Goal: Task Accomplishment & Management: Complete application form

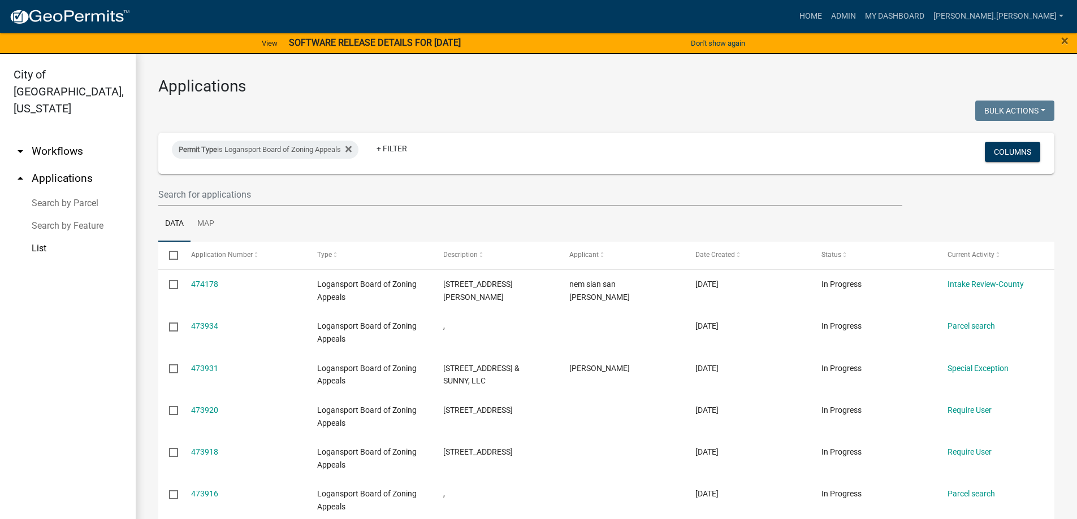
select select "3: 100"
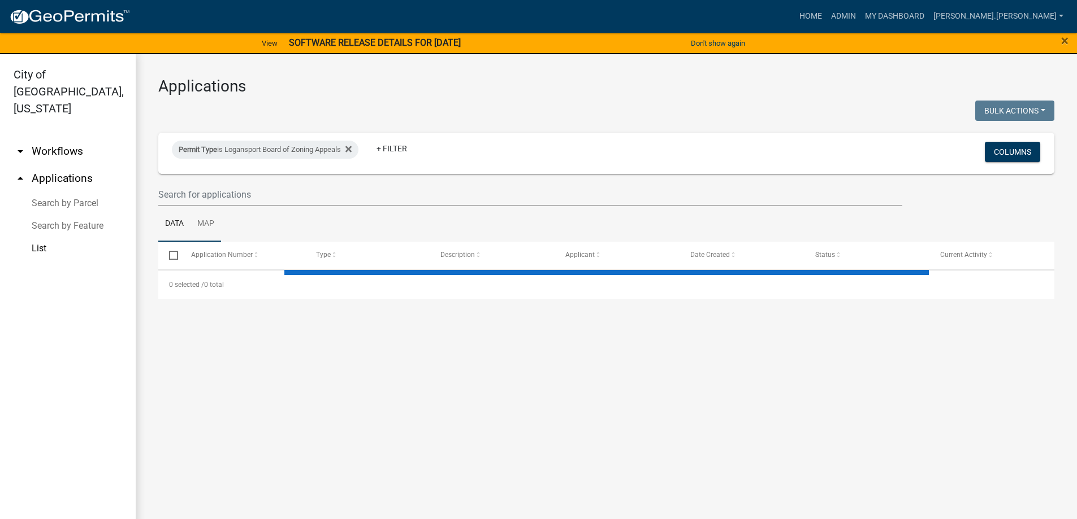
select select "3: 100"
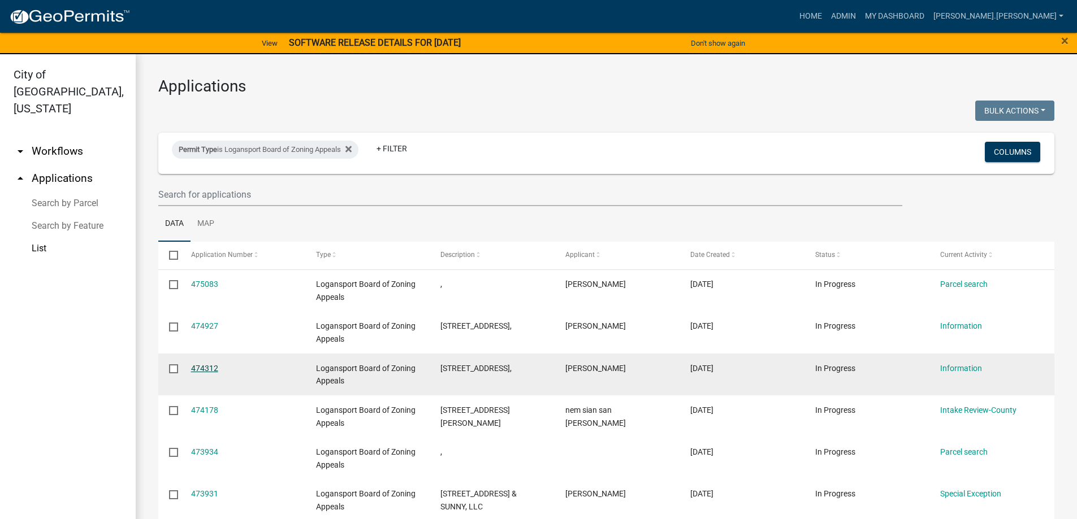
click at [208, 365] on link "474312" at bounding box center [204, 368] width 27 height 9
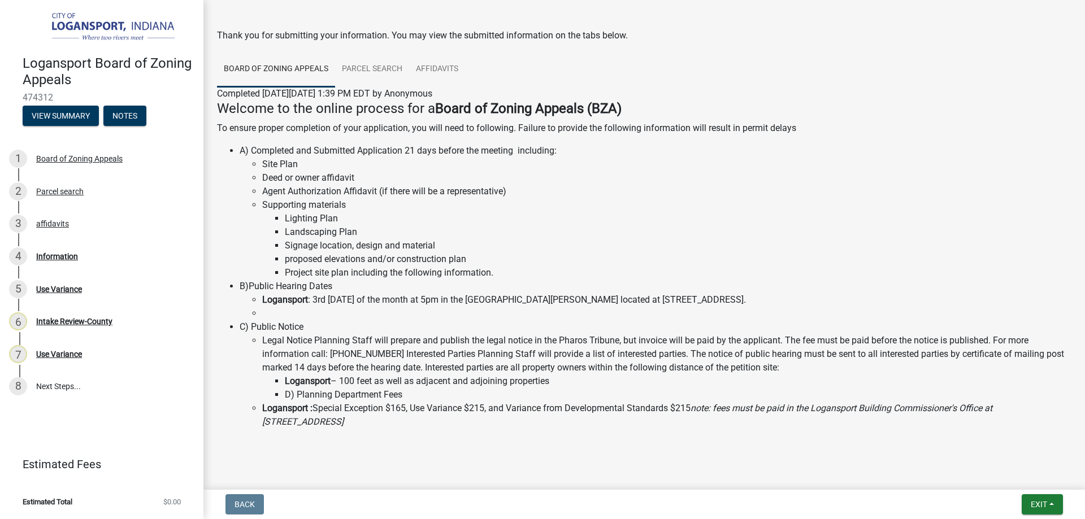
scroll to position [67, 0]
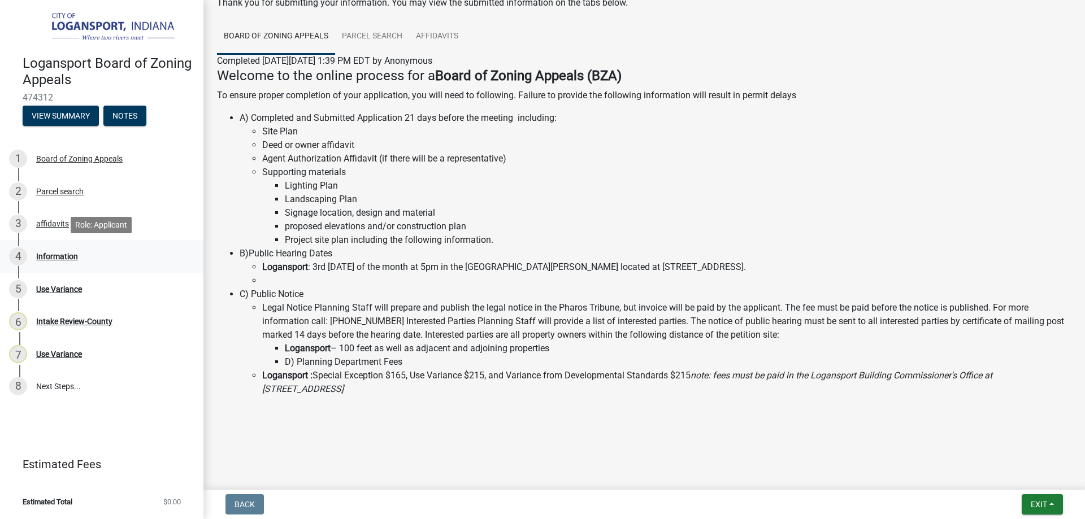
click at [57, 257] on div "Information" at bounding box center [57, 257] width 42 height 8
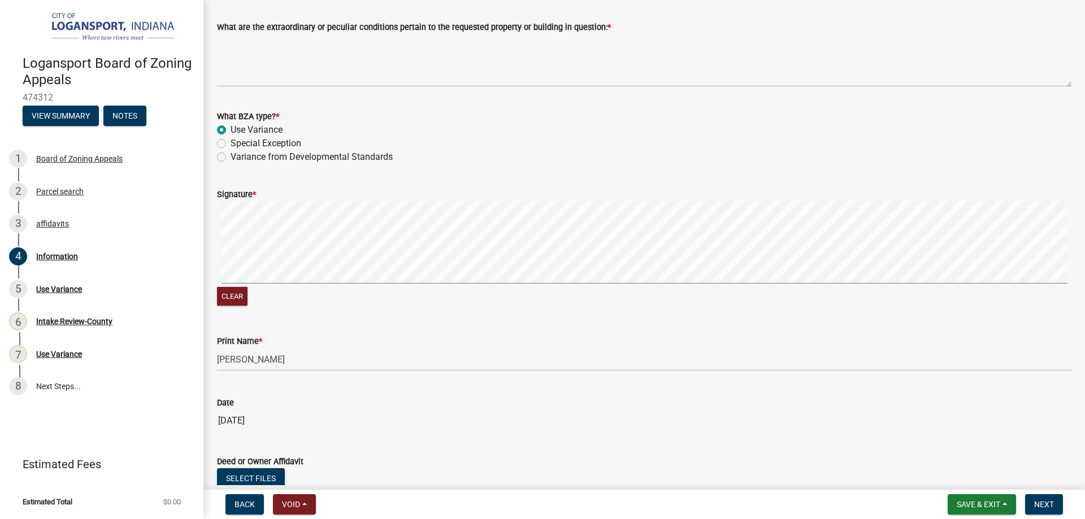
scroll to position [1409, 0]
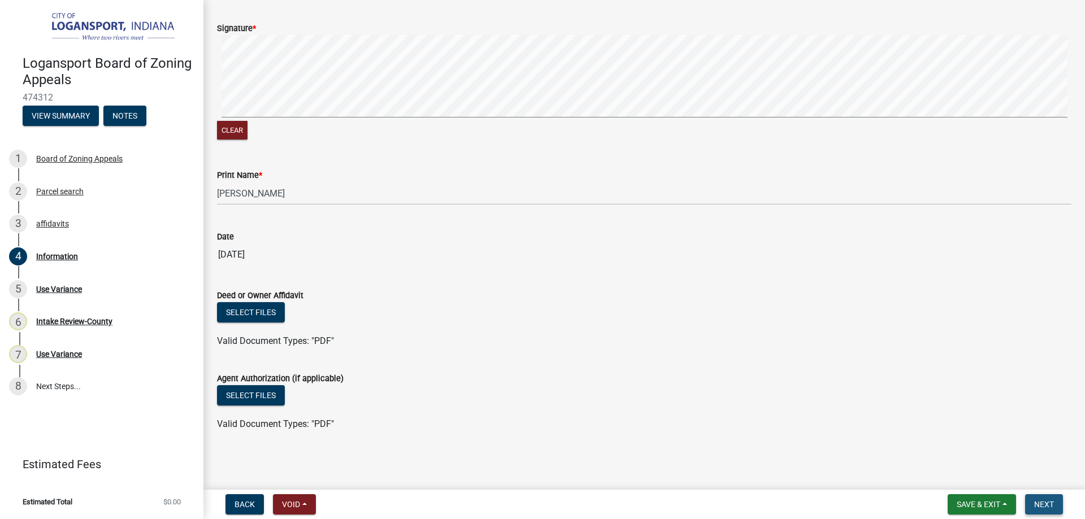
click at [1045, 503] on span "Next" at bounding box center [1044, 504] width 20 height 9
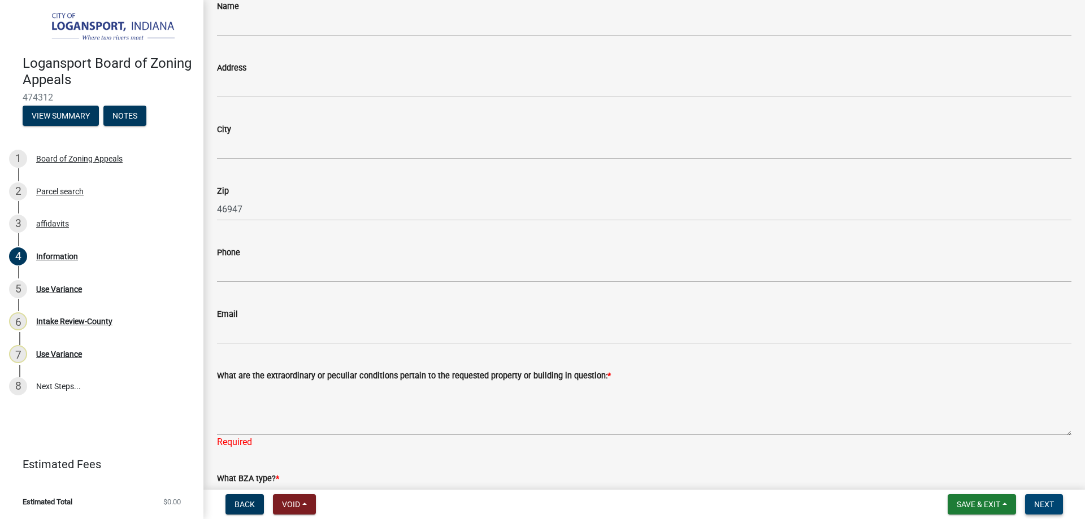
scroll to position [914, 0]
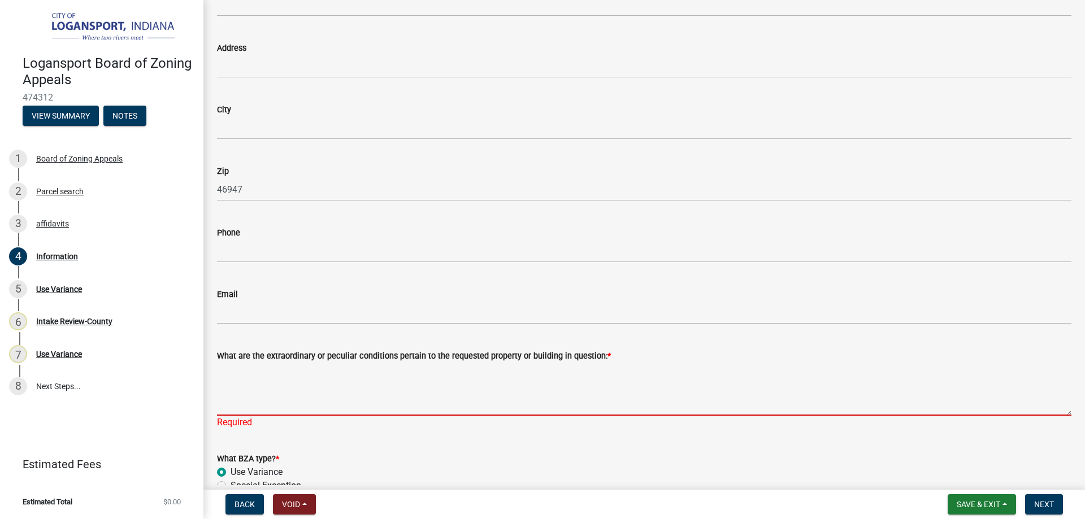
click at [258, 371] on textarea "What are the extraordinary or peculiar conditions pertain to the requested prop…" at bounding box center [644, 389] width 854 height 53
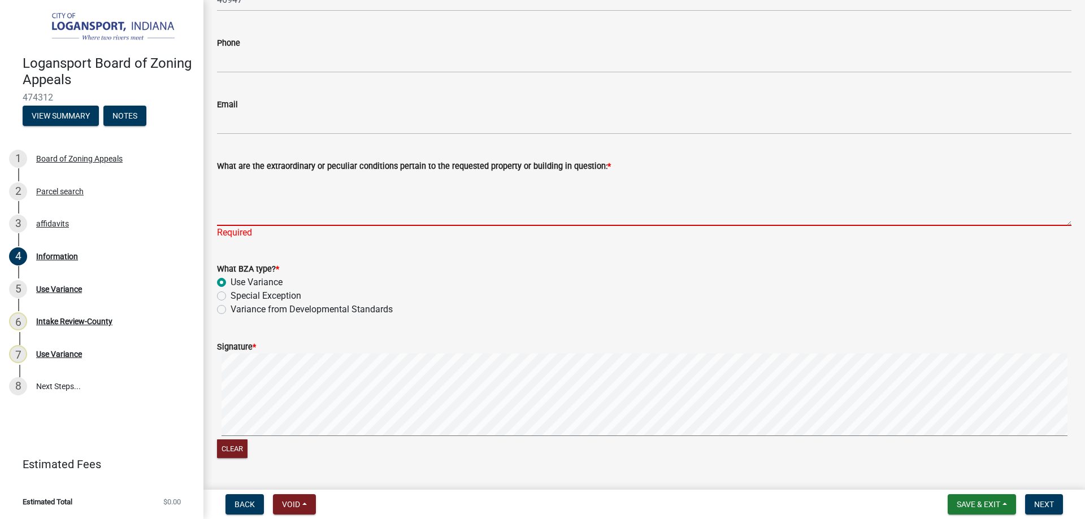
scroll to position [1084, 0]
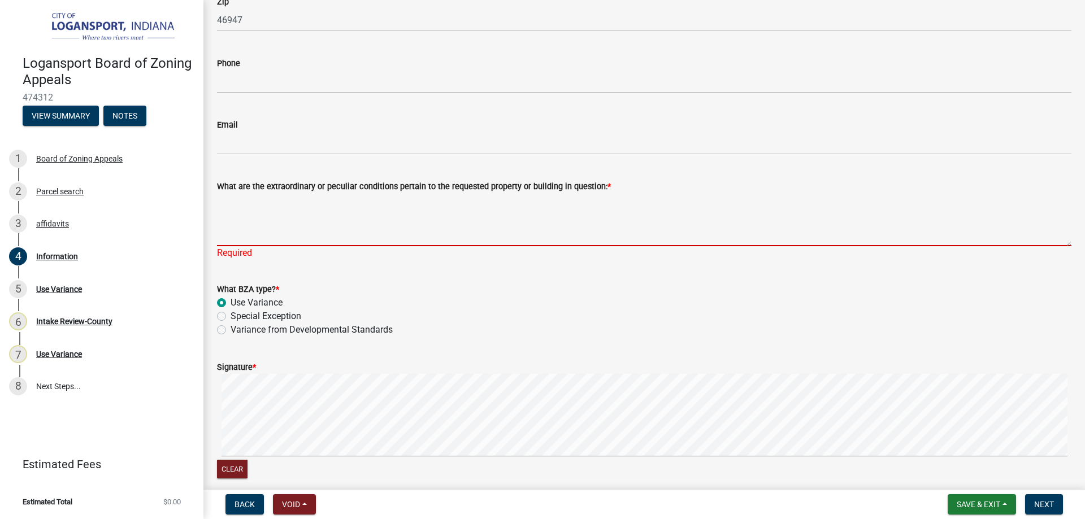
click at [294, 206] on textarea "What are the extraordinary or peculiar conditions pertain to the requested prop…" at bounding box center [644, 219] width 854 height 53
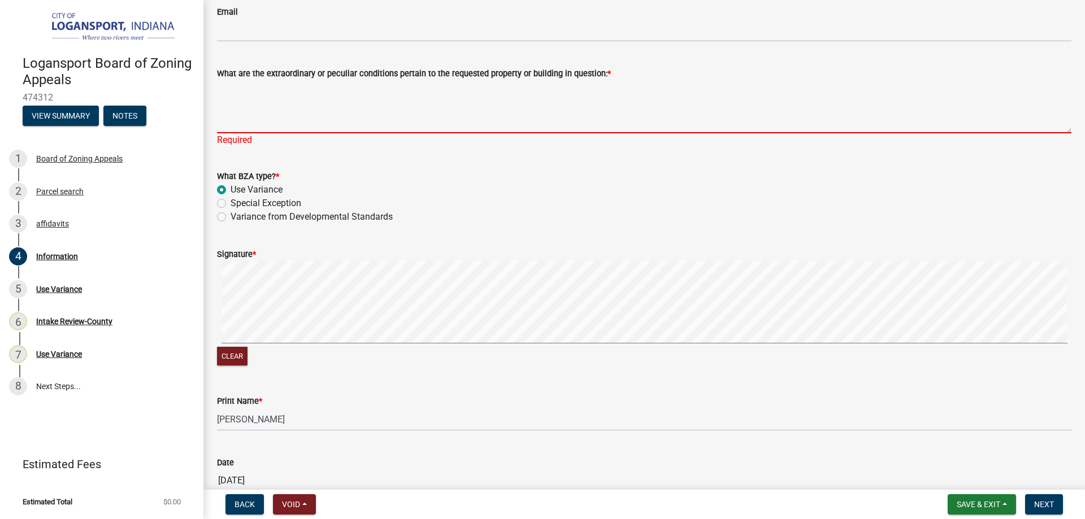
scroll to position [1423, 0]
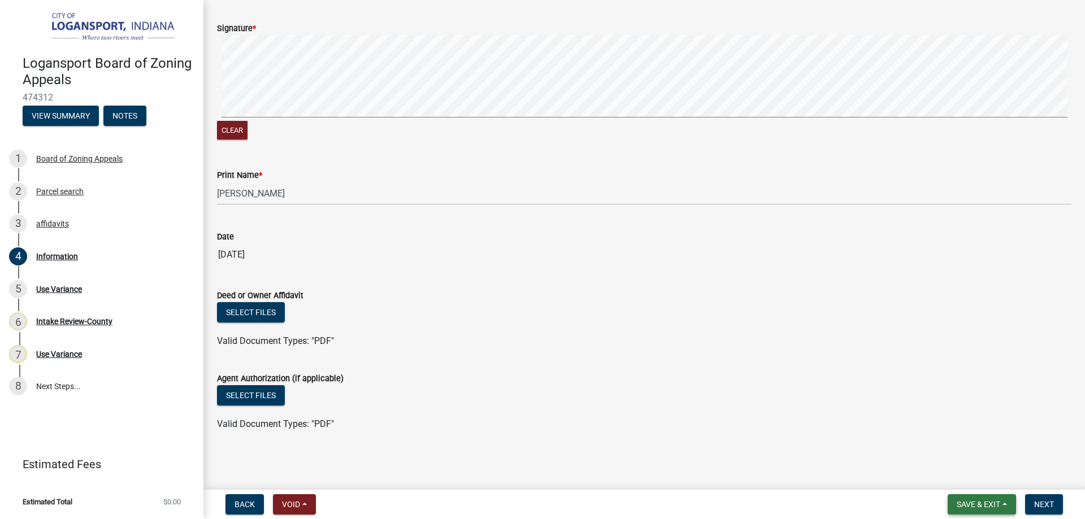
click at [973, 509] on span "Save & Exit" at bounding box center [979, 504] width 44 height 9
click at [997, 485] on button "Save & Exit" at bounding box center [971, 475] width 90 height 27
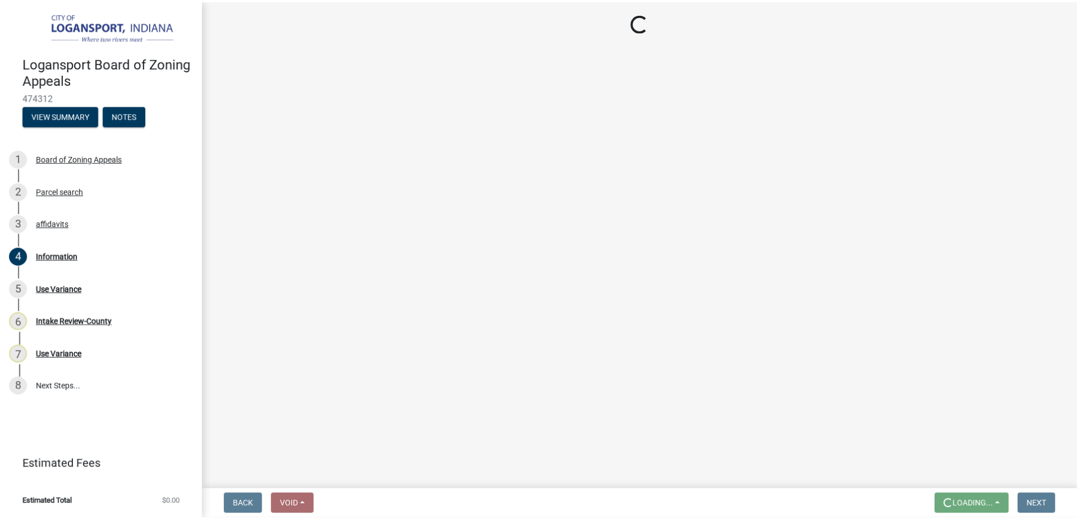
scroll to position [0, 0]
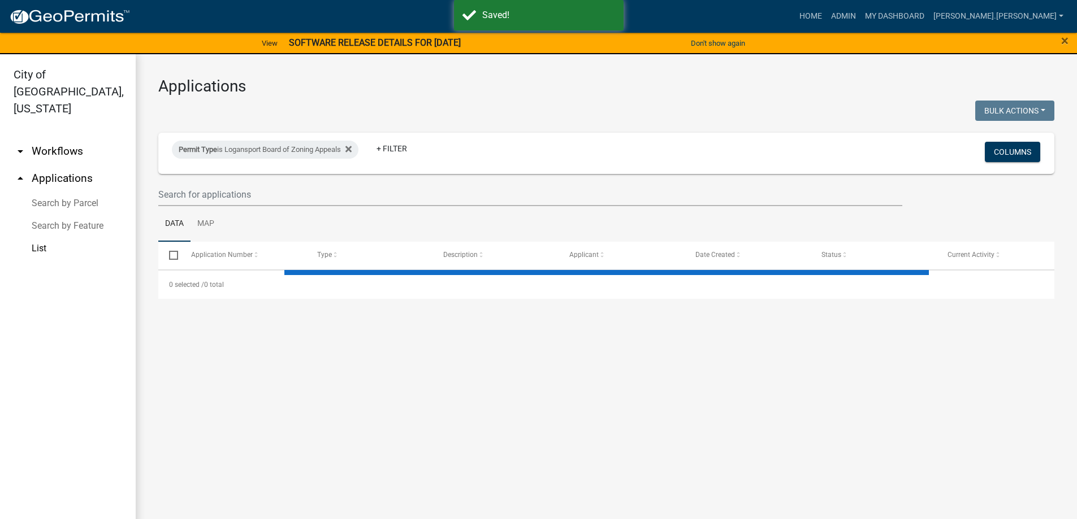
select select "3: 100"
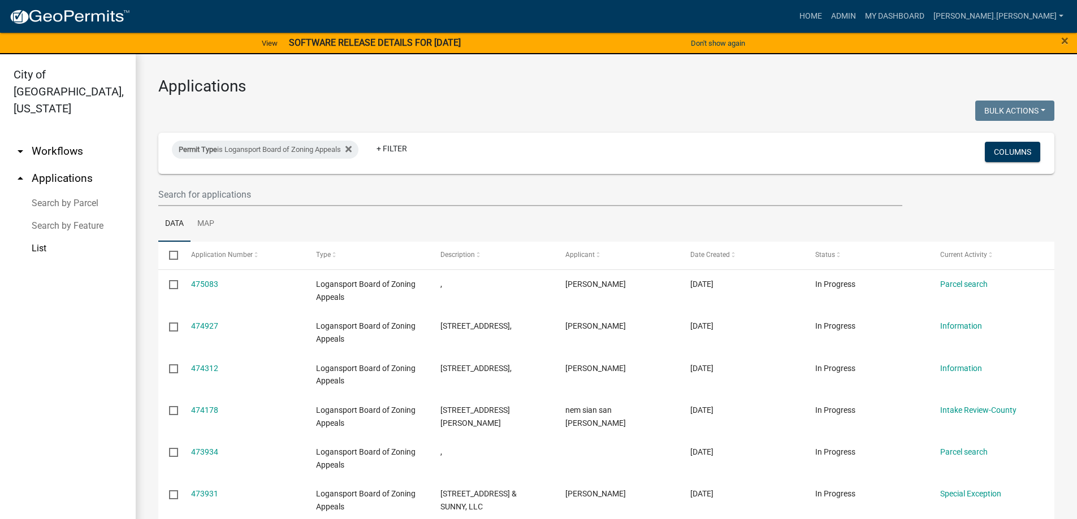
click at [79, 16] on img at bounding box center [69, 16] width 121 height 17
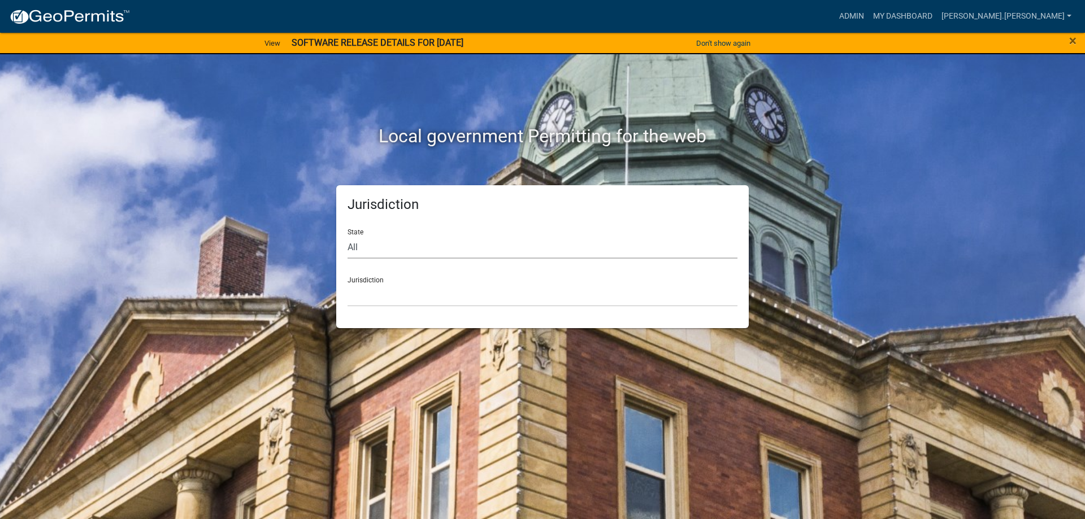
click at [393, 257] on select "All [US_STATE] [US_STATE] [US_STATE] [US_STATE] [US_STATE] [US_STATE] [US_STATE…" at bounding box center [543, 247] width 390 height 23
select select "[US_STATE]"
click at [348, 236] on select "All [US_STATE] [US_STATE] [US_STATE] [US_STATE] [US_STATE] [US_STATE] [US_STATE…" at bounding box center [543, 247] width 390 height 23
click at [405, 291] on select "City of [GEOGRAPHIC_DATA], [US_STATE] City of [GEOGRAPHIC_DATA], [US_STATE] Cit…" at bounding box center [543, 295] width 390 height 23
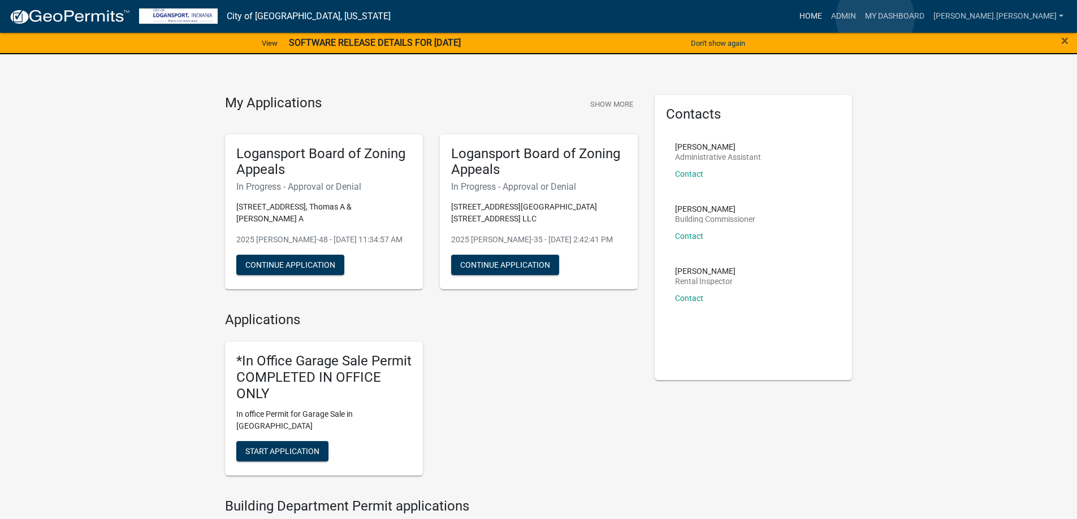
click at [826, 18] on link "Home" at bounding box center [811, 16] width 32 height 21
click at [297, 264] on button "Continue Application" at bounding box center [290, 265] width 108 height 20
click at [521, 255] on button "Continue Application" at bounding box center [505, 265] width 108 height 20
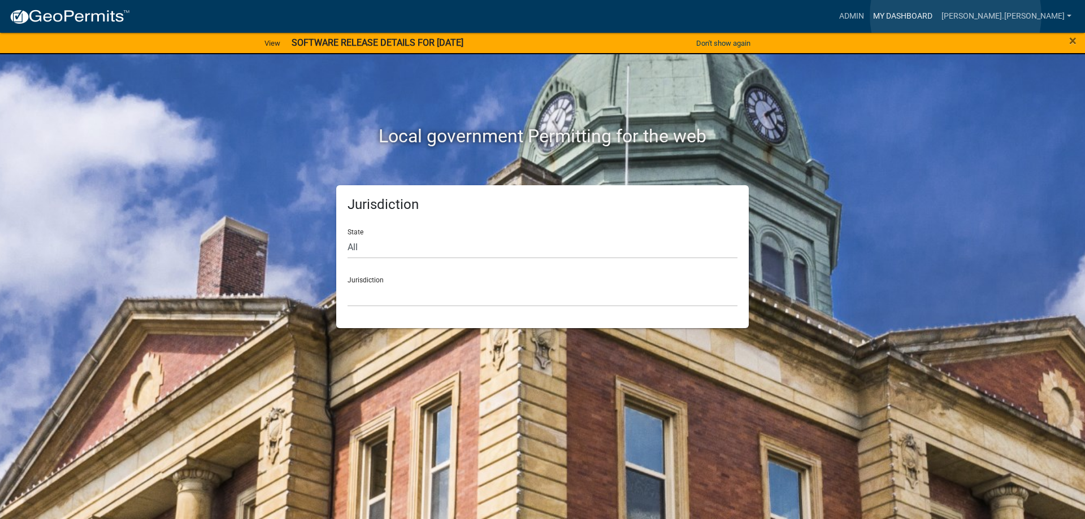
click at [937, 15] on link "My Dashboard" at bounding box center [903, 16] width 68 height 21
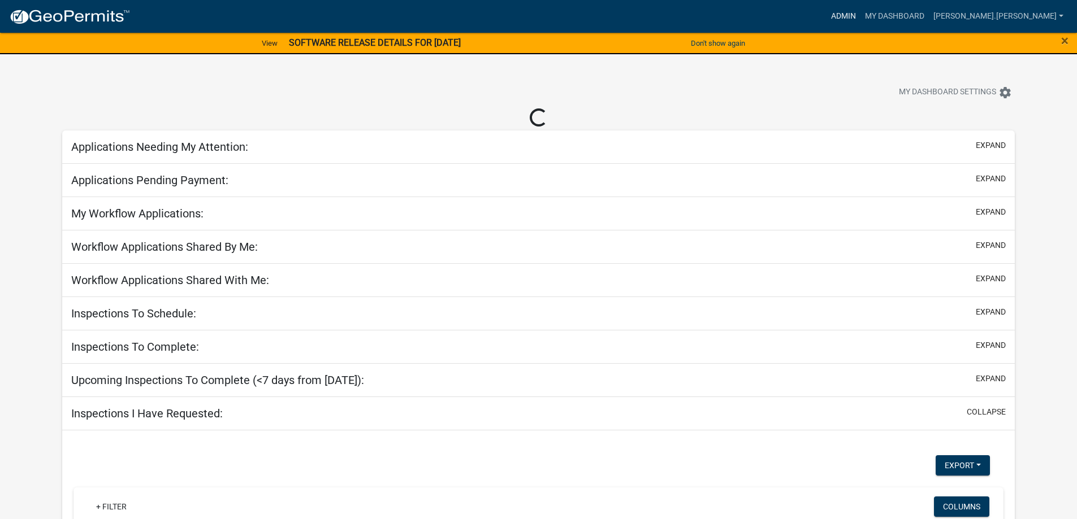
click at [860, 16] on link "Admin" at bounding box center [843, 16] width 34 height 21
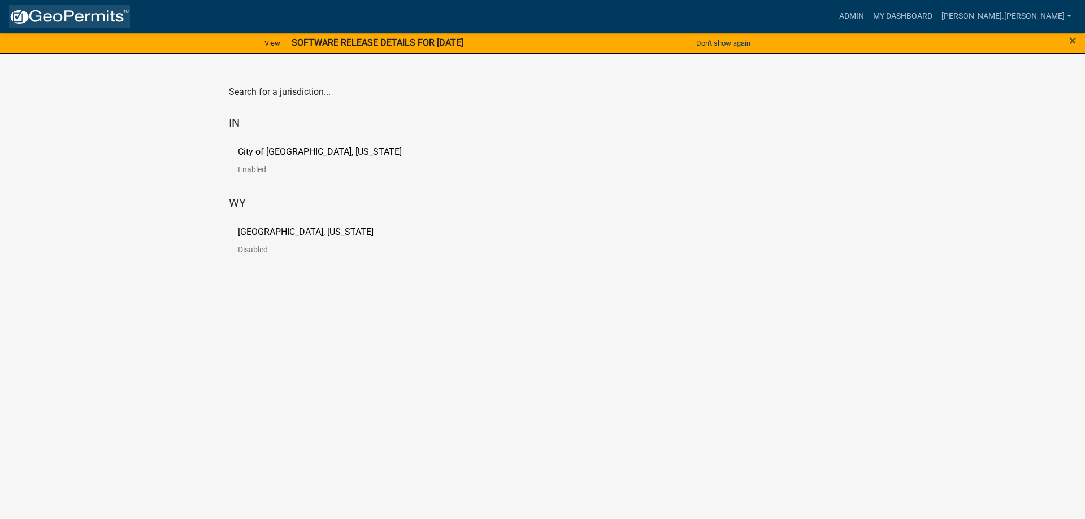
click at [75, 15] on img at bounding box center [69, 16] width 121 height 17
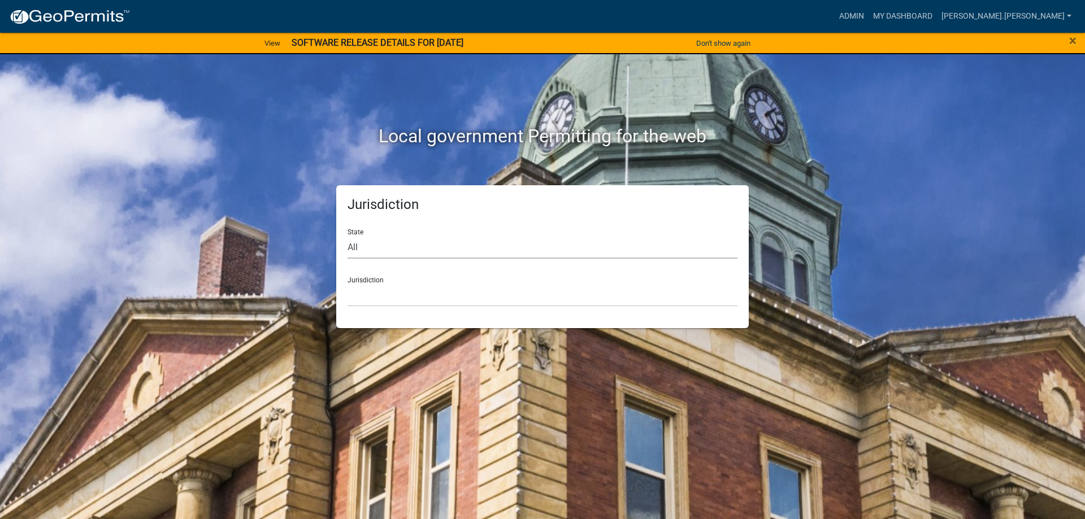
click at [541, 249] on select "All [US_STATE] [US_STATE] [US_STATE] [US_STATE] [US_STATE] [US_STATE] [US_STATE…" at bounding box center [543, 247] width 390 height 23
select select "[US_STATE]"
click at [348, 236] on select "All [US_STATE] [US_STATE] [US_STATE] [US_STATE] [US_STATE] [US_STATE] [US_STATE…" at bounding box center [543, 247] width 390 height 23
click at [535, 293] on select "City of [GEOGRAPHIC_DATA], [US_STATE] City of [GEOGRAPHIC_DATA], [US_STATE] Cit…" at bounding box center [543, 295] width 390 height 23
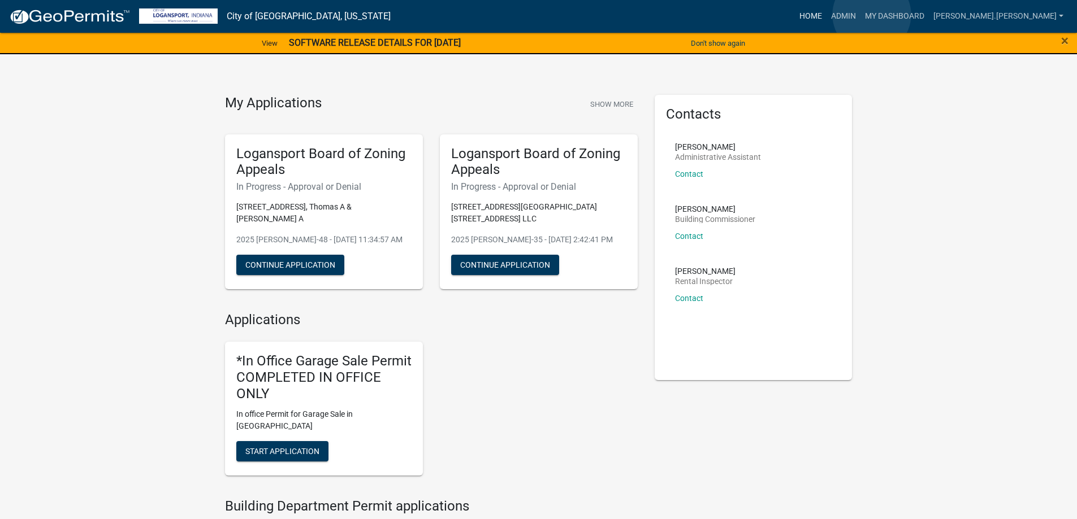
click at [826, 15] on link "Home" at bounding box center [811, 16] width 32 height 21
click at [929, 13] on link "My Dashboard" at bounding box center [894, 16] width 68 height 21
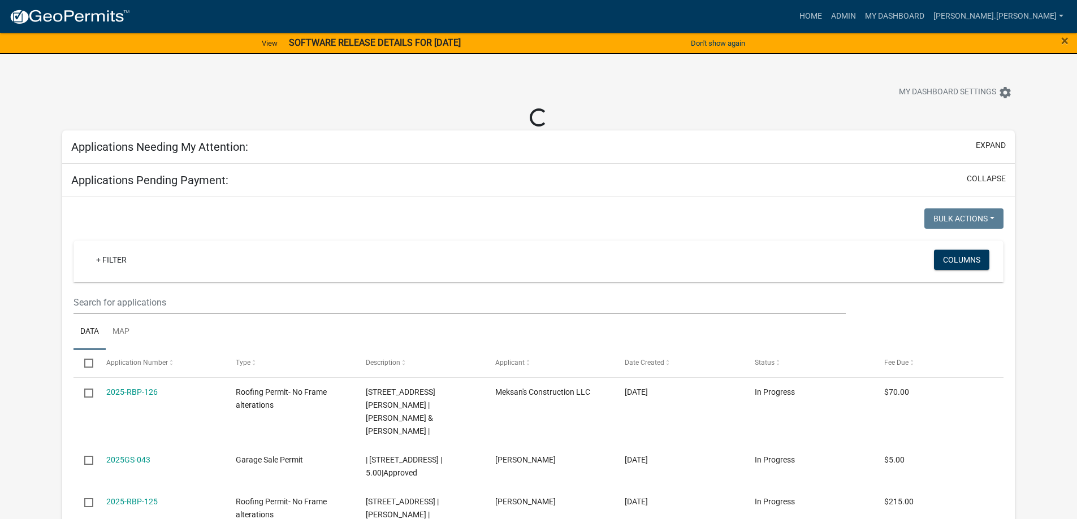
select select "3: 100"
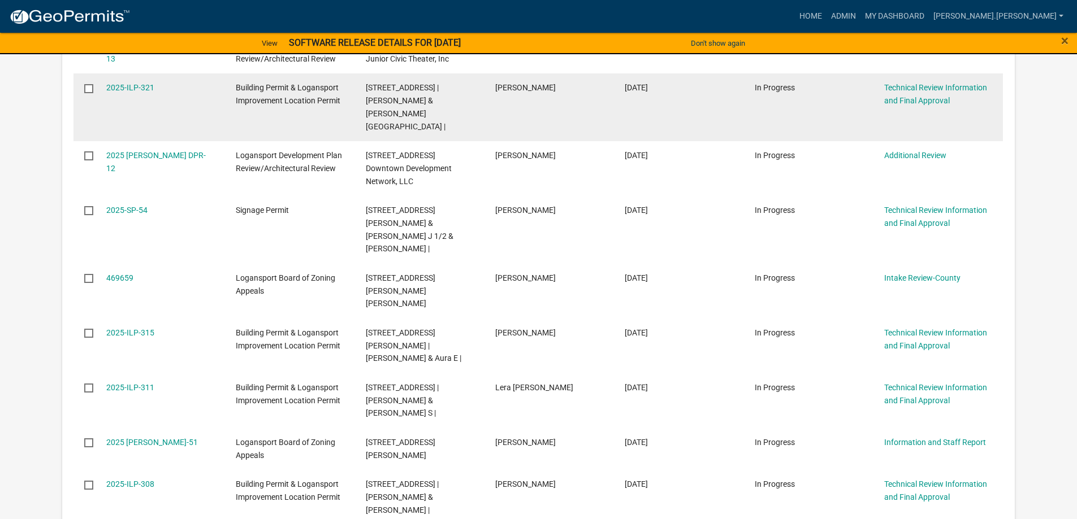
scroll to position [452, 0]
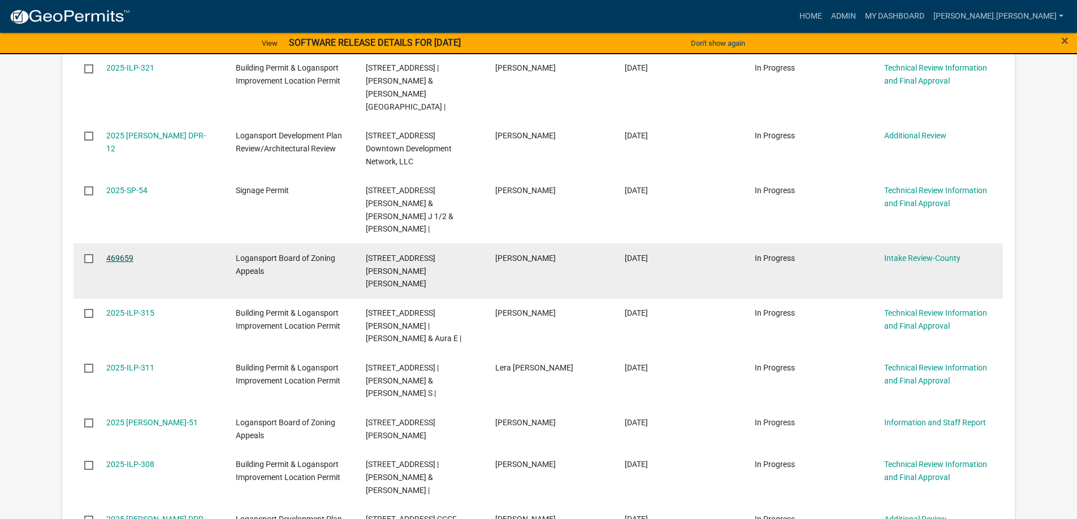
click at [120, 254] on link "469659" at bounding box center [119, 258] width 27 height 9
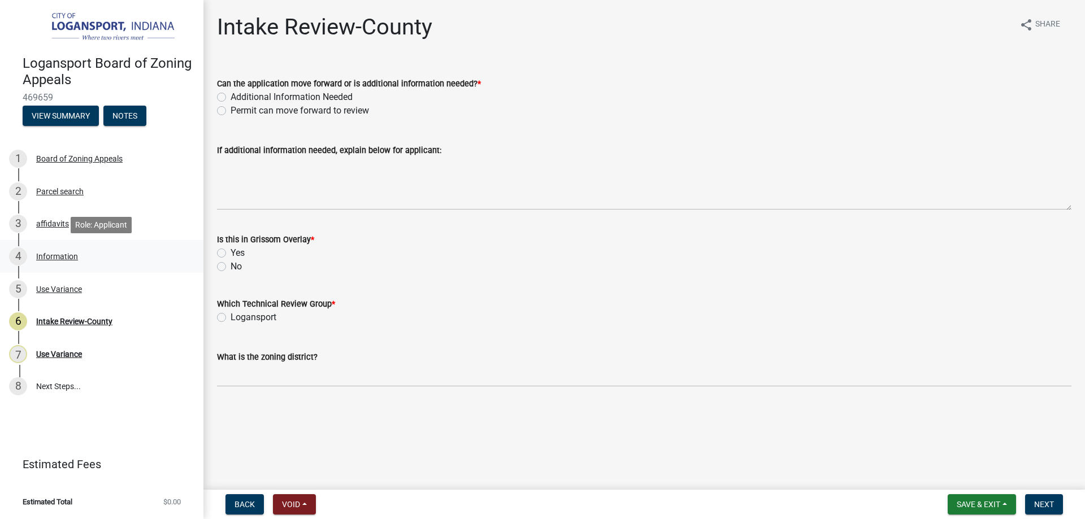
click at [42, 258] on div "Information" at bounding box center [57, 257] width 42 height 8
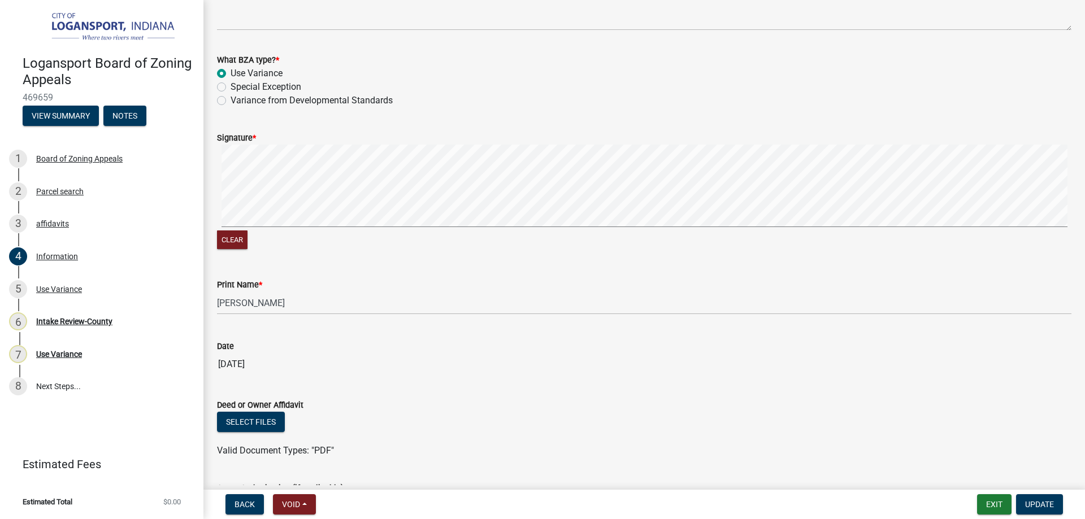
scroll to position [1409, 0]
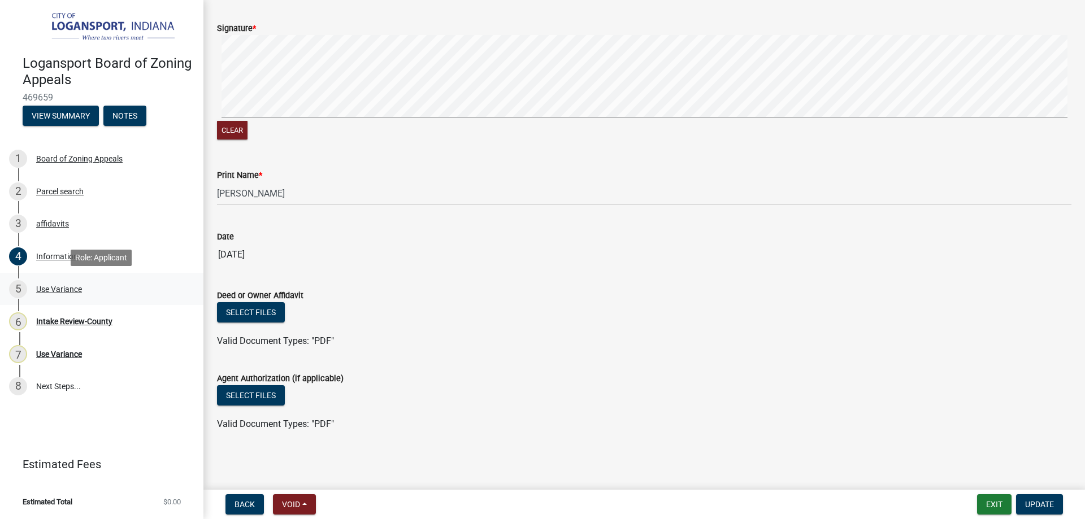
click at [59, 290] on div "Use Variance" at bounding box center [59, 289] width 46 height 8
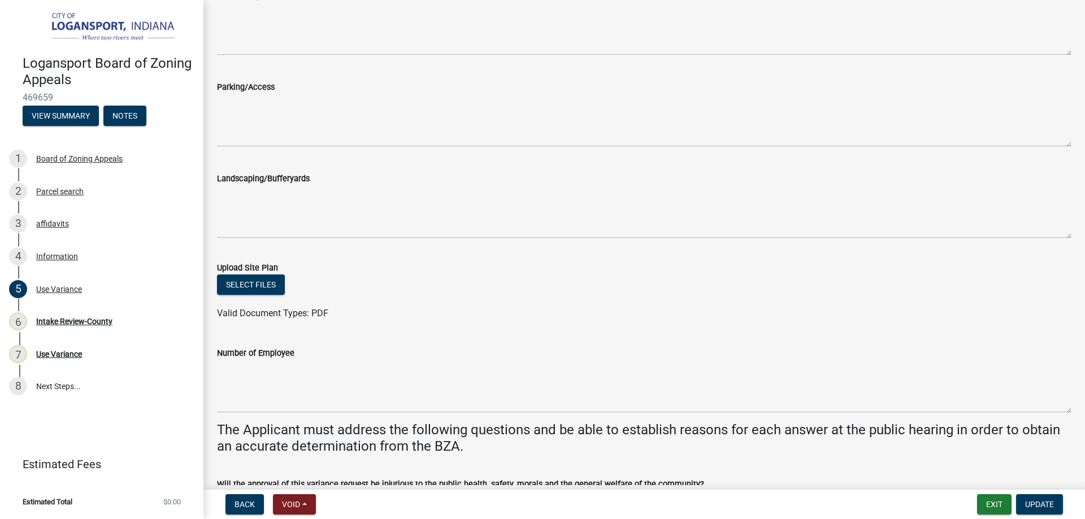
scroll to position [848, 0]
